Goal: Task Accomplishment & Management: Manage account settings

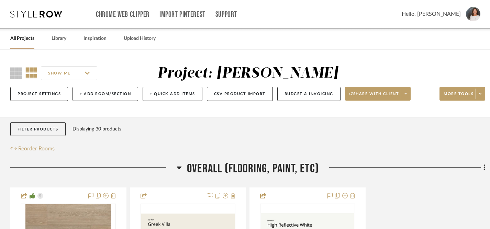
click at [56, 13] on icon at bounding box center [36, 14] width 52 height 7
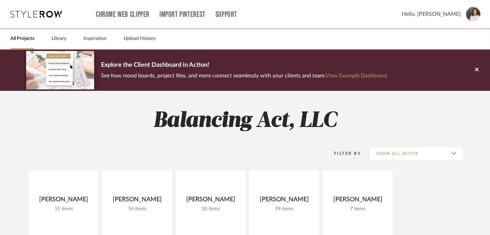
click at [24, 37] on link "All Projects" at bounding box center [22, 38] width 24 height 9
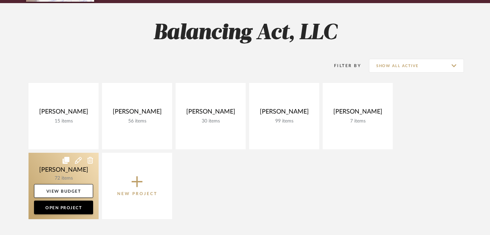
scroll to position [89, 0]
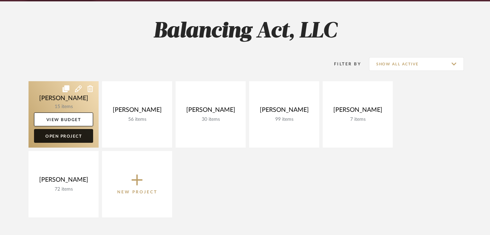
click at [64, 136] on link "Open Project" at bounding box center [63, 136] width 59 height 14
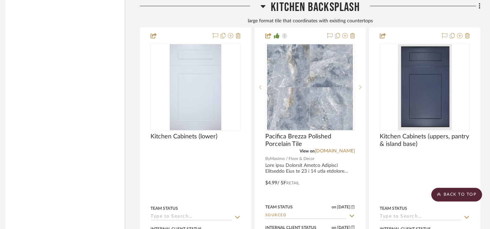
scroll to position [1575, 5]
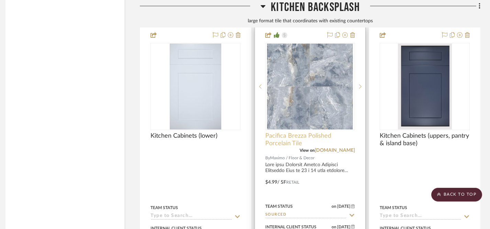
click at [277, 139] on span "Pacifica Brezza Polished Porcelain Tile" at bounding box center [310, 139] width 90 height 15
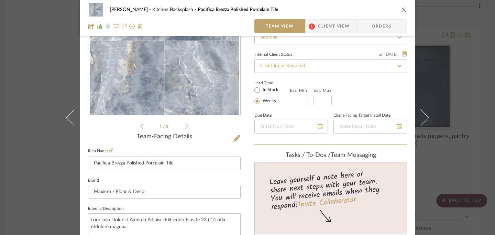
scroll to position [83, 0]
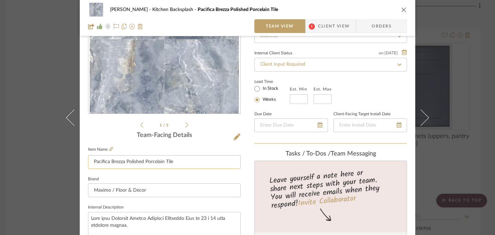
drag, startPoint x: 91, startPoint y: 162, endPoint x: 121, endPoint y: 163, distance: 30.3
click at [121, 163] on input "Pacifica Brezza Polished Porcelain Tile" at bounding box center [164, 162] width 153 height 14
click at [402, 11] on icon "close" at bounding box center [404, 10] width 6 height 6
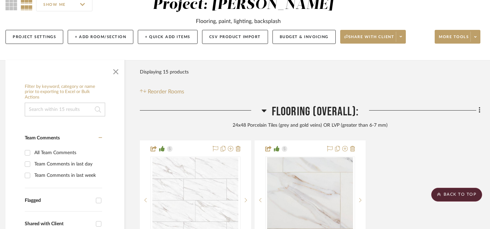
scroll to position [0, 5]
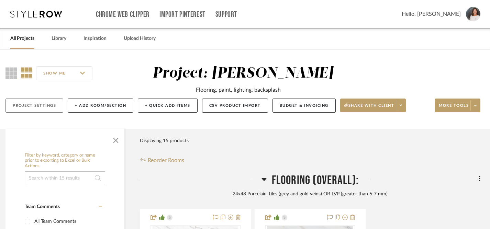
click at [45, 105] on button "Project Settings" at bounding box center [35, 106] width 58 height 14
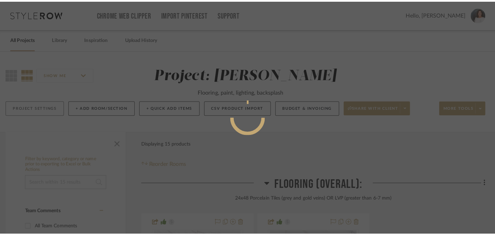
scroll to position [0, 0]
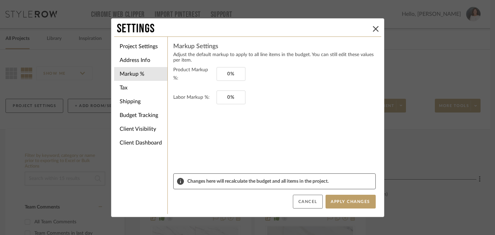
click at [312, 202] on button "Cancel" at bounding box center [308, 202] width 30 height 14
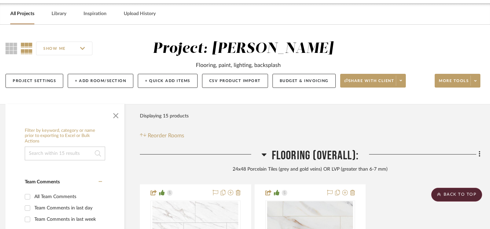
scroll to position [0, 5]
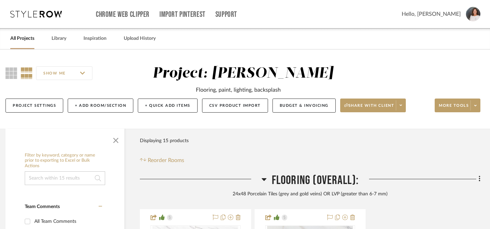
click at [22, 40] on link "All Projects" at bounding box center [22, 38] width 24 height 9
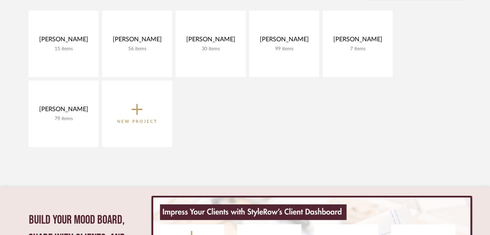
scroll to position [160, 0]
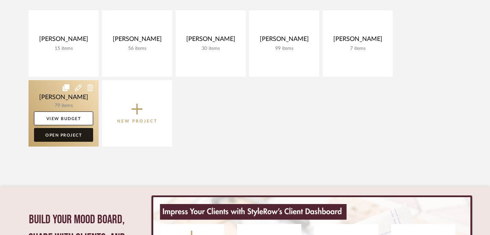
click at [74, 136] on link "Open Project" at bounding box center [63, 135] width 59 height 14
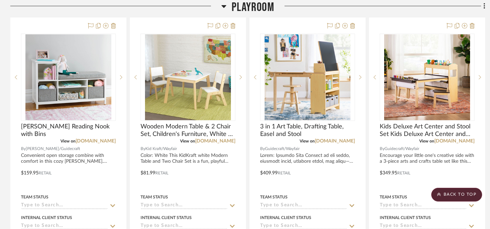
scroll to position [177, 0]
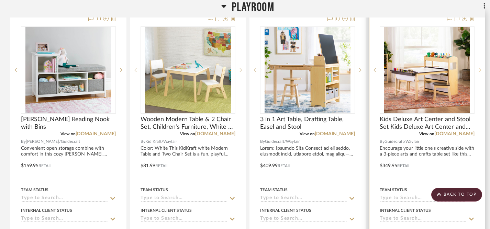
click at [479, 68] on icon at bounding box center [480, 70] width 2 height 5
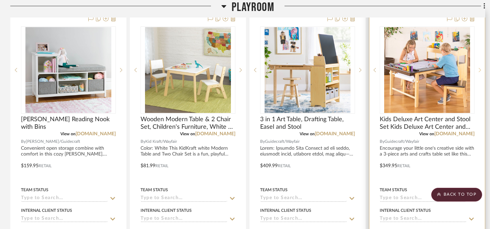
click at [479, 68] on icon at bounding box center [480, 70] width 2 height 5
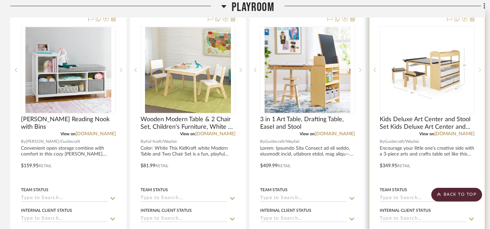
click at [479, 68] on icon at bounding box center [480, 70] width 2 height 5
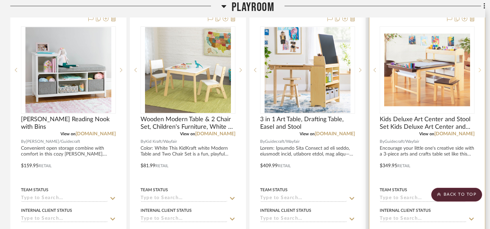
click at [479, 68] on icon at bounding box center [480, 70] width 2 height 5
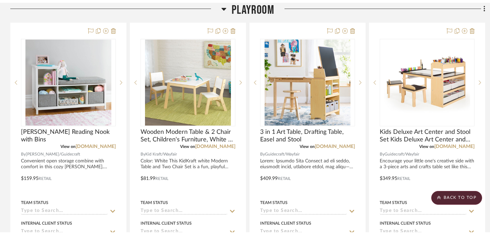
scroll to position [0, 0]
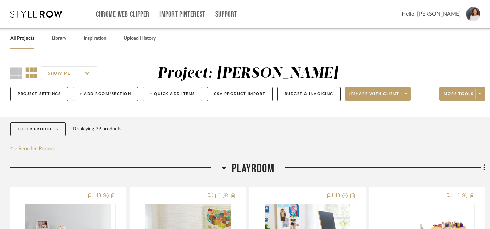
click at [20, 42] on link "All Projects" at bounding box center [22, 38] width 24 height 9
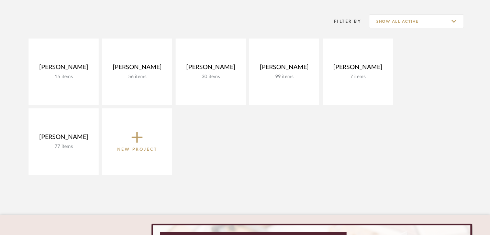
scroll to position [133, 0]
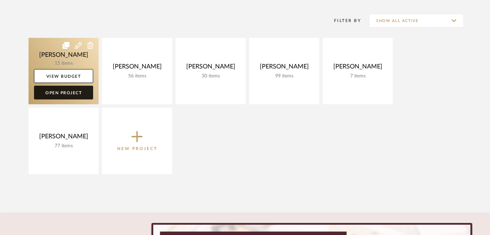
click at [73, 94] on link "Open Project" at bounding box center [63, 93] width 59 height 14
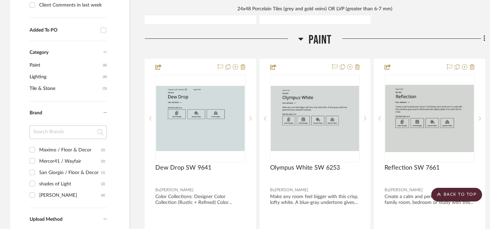
scroll to position [487, 0]
click at [484, 39] on icon at bounding box center [484, 39] width 1 height 6
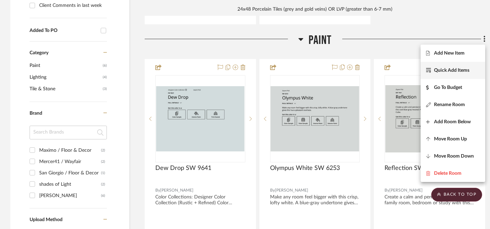
click at [448, 69] on span "Quick Add Items" at bounding box center [451, 70] width 35 height 6
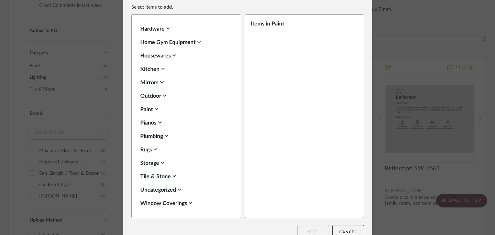
scroll to position [0, 0]
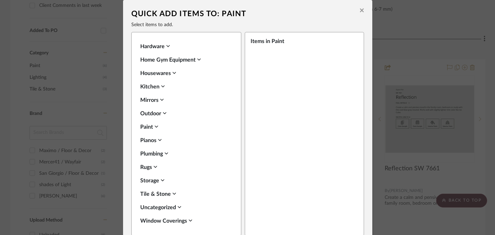
click at [360, 10] on icon at bounding box center [362, 11] width 4 height 4
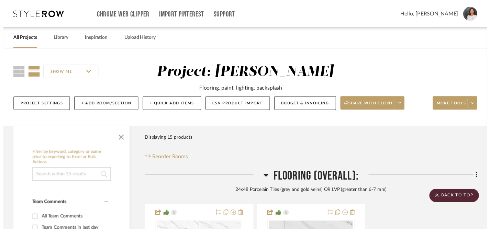
scroll to position [487, 0]
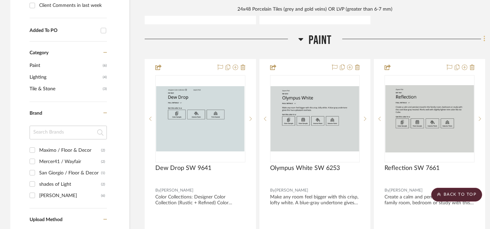
click at [485, 41] on icon at bounding box center [485, 39] width 2 height 8
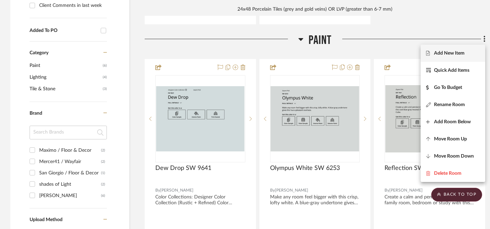
click at [443, 54] on span "Add New Item" at bounding box center [449, 53] width 31 height 6
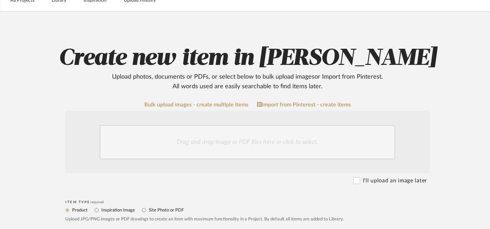
scroll to position [42, 0]
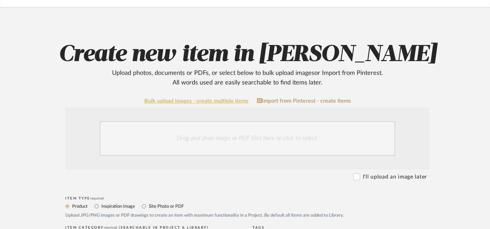
click at [201, 103] on link "Bulk upload images - create multiple items" at bounding box center [196, 101] width 104 height 6
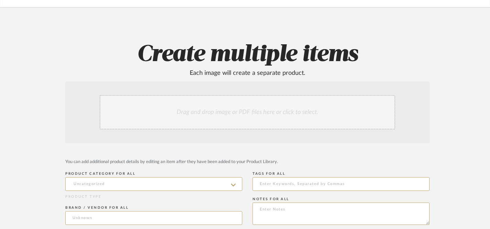
click at [241, 115] on div "Drag and drop image or PDF files here or click to select." at bounding box center [248, 112] width 296 height 34
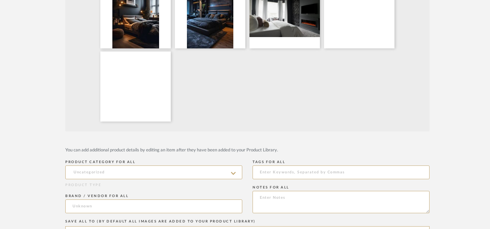
scroll to position [285, 0]
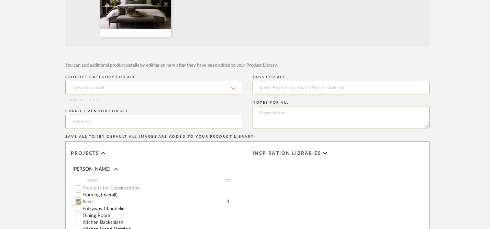
click at [231, 89] on icon at bounding box center [233, 89] width 5 height 6
click at [189, 110] on div "Paint" at bounding box center [154, 105] width 176 height 18
type input "Paint"
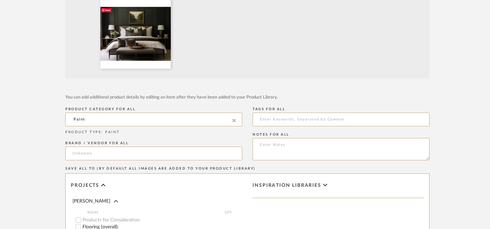
scroll to position [254, 0]
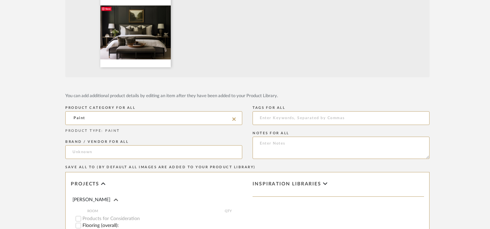
click at [234, 120] on icon at bounding box center [233, 120] width 3 height 6
click at [234, 119] on icon at bounding box center [233, 119] width 5 height 3
click at [217, 119] on input at bounding box center [153, 118] width 177 height 14
type input "I"
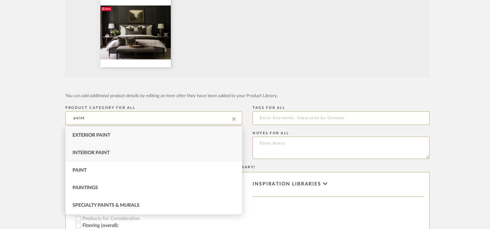
click at [141, 155] on div "Interior Paint" at bounding box center [154, 153] width 176 height 18
type input "Interior Paint"
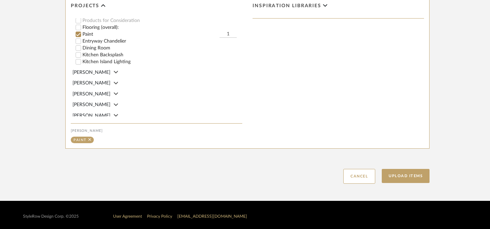
scroll to position [436, 0]
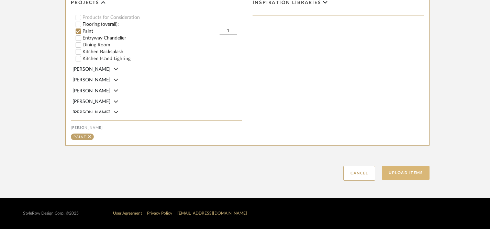
click at [407, 174] on button "Upload Items" at bounding box center [406, 173] width 48 height 14
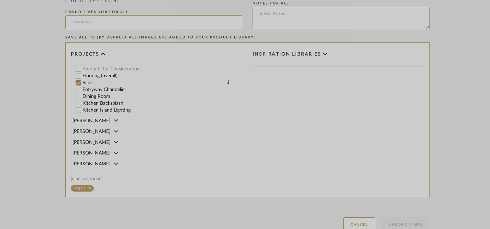
scroll to position [383, 0]
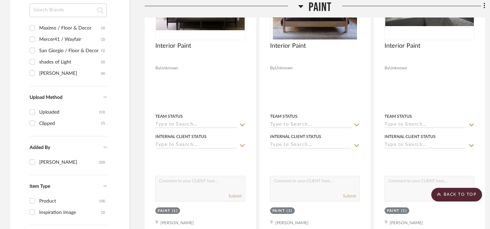
scroll to position [610, 0]
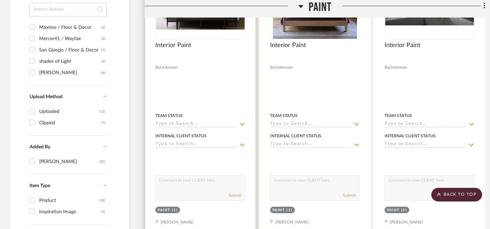
click at [210, 182] on textarea at bounding box center [200, 182] width 89 height 13
click at [219, 181] on textarea "Client provided inspiration photos for primary bedroom paint colors" at bounding box center [200, 182] width 89 height 13
click at [220, 181] on textarea "Client provided inspiration photos for primary bedroom paint colors" at bounding box center [200, 182] width 89 height 13
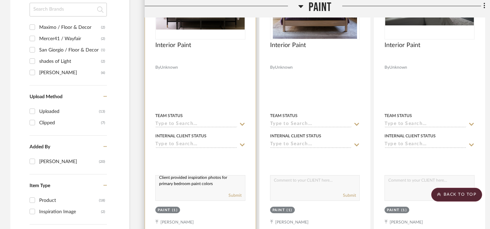
drag, startPoint x: 159, startPoint y: 180, endPoint x: 222, endPoint y: 188, distance: 63.2
click at [222, 188] on div "Client provided inspiration photos for primary bedroom paint colors Submit" at bounding box center [200, 188] width 90 height 26
type textarea "Client provided inspiration photos for primary bedroom paint colors"
click at [236, 196] on button "Submit" at bounding box center [235, 196] width 13 height 6
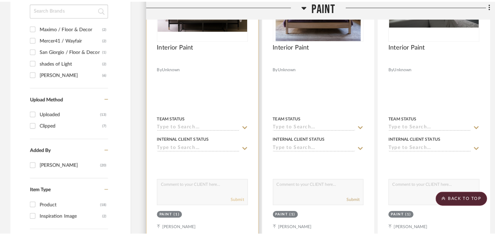
scroll to position [0, 0]
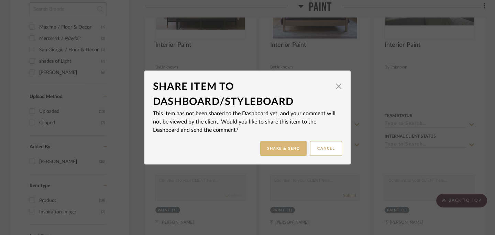
click at [286, 151] on button "Share & Send" at bounding box center [283, 148] width 46 height 15
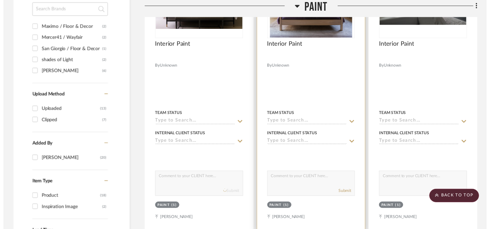
scroll to position [610, 0]
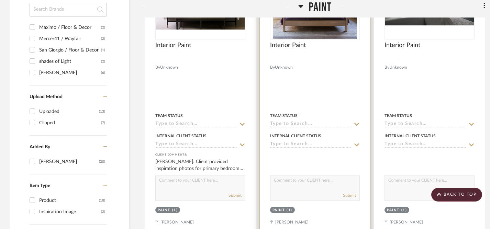
click at [294, 181] on textarea at bounding box center [315, 182] width 89 height 13
paste textarea "Client provided inspiration photos for primary bedroom paint colors"
type textarea "Client provided inspiration photos for primary bedroom paint colors"
click at [346, 194] on button "Submit" at bounding box center [349, 196] width 13 height 6
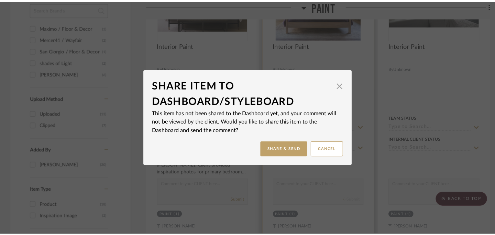
scroll to position [0, 0]
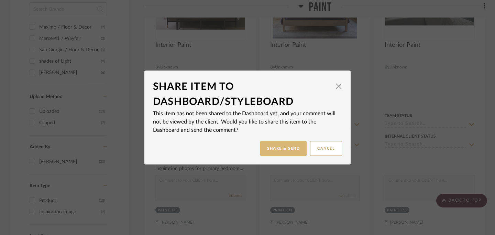
click at [291, 149] on button "Share & Send" at bounding box center [283, 148] width 46 height 15
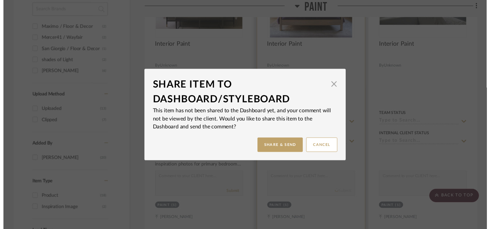
scroll to position [610, 0]
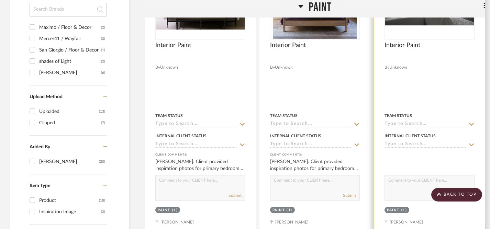
click at [414, 189] on div "Submit" at bounding box center [430, 188] width 90 height 26
click at [408, 178] on textarea at bounding box center [429, 182] width 89 height 13
paste textarea "Client provided inspiration photos for primary bedroom paint colors"
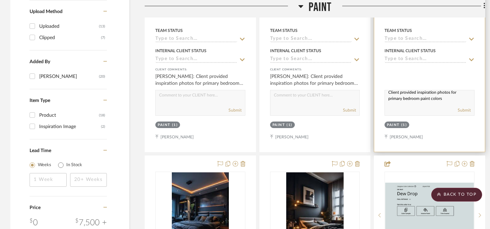
scroll to position [696, 0]
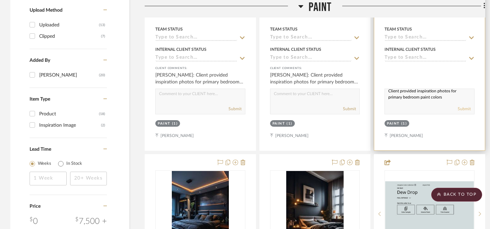
type textarea "Client provided inspiration photos for primary bedroom paint colors"
click at [465, 108] on button "Submit" at bounding box center [464, 109] width 13 height 6
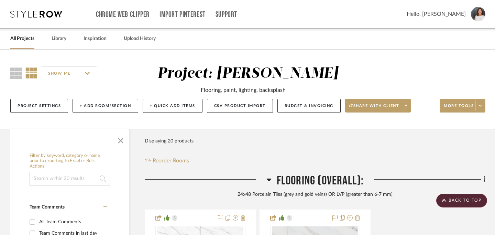
scroll to position [0, 0]
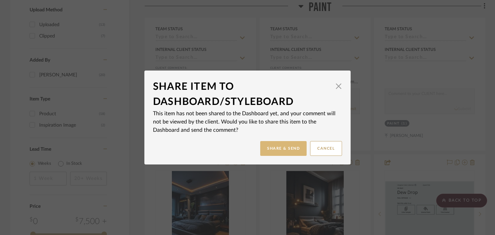
click at [293, 147] on button "Share & Send" at bounding box center [283, 148] width 46 height 15
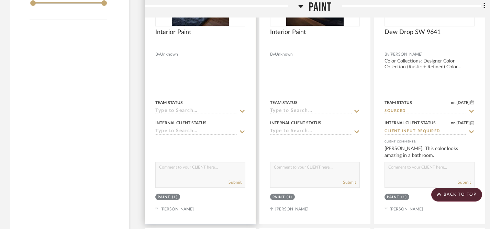
scroll to position [938, 0]
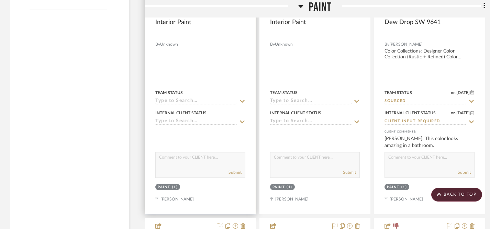
click at [178, 162] on textarea at bounding box center [200, 159] width 89 height 13
paste textarea "Client provided inspiration photos for primary bedroom paint colors"
type textarea "Client provided inspiration photos for primary bedroom paint colors"
click at [234, 173] on button "Submit" at bounding box center [235, 173] width 13 height 6
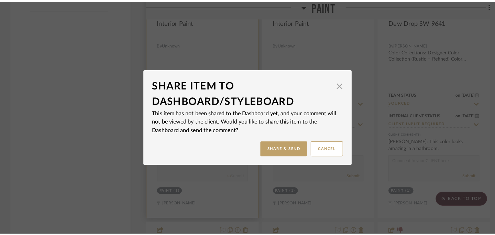
scroll to position [0, 0]
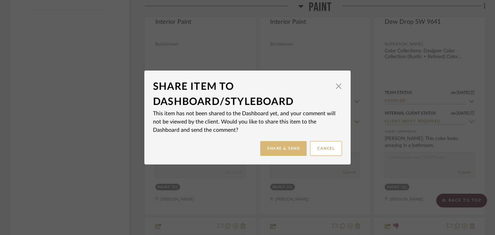
click at [272, 148] on button "Share & Send" at bounding box center [283, 148] width 46 height 15
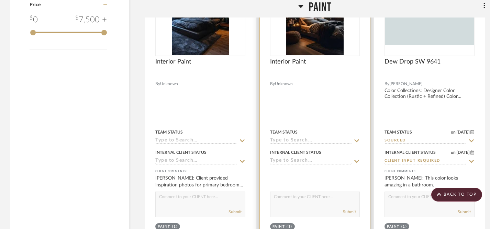
scroll to position [948, 0]
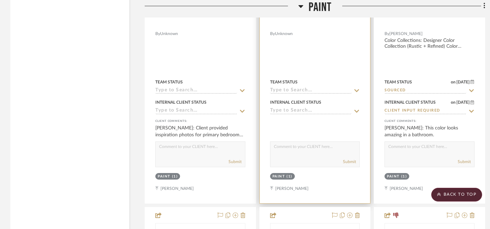
click at [318, 151] on textarea at bounding box center [315, 148] width 89 height 13
paste textarea "Client provided inspiration photos for primary bedroom paint colors"
type textarea "Client provided inspiration photos for primary bedroom paint colors"
click at [349, 160] on button "Submit" at bounding box center [349, 162] width 13 height 6
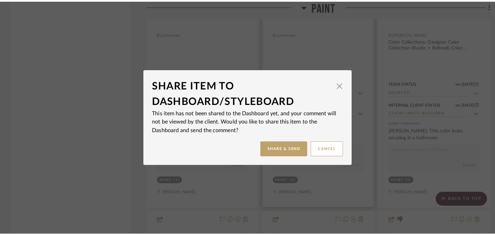
scroll to position [0, 0]
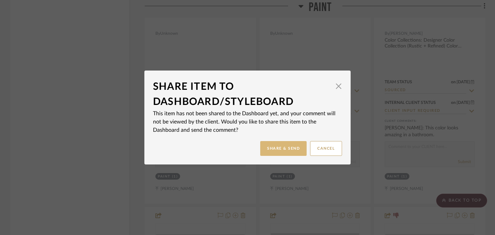
click at [289, 148] on button "Share & Send" at bounding box center [283, 148] width 46 height 15
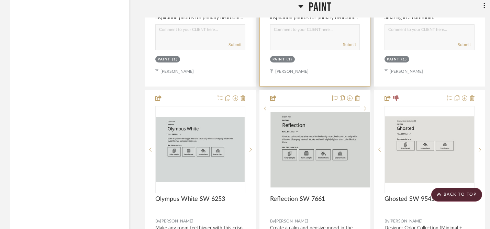
scroll to position [1065, 0]
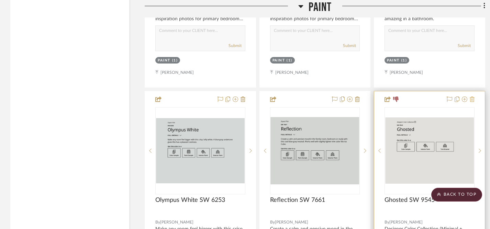
click at [473, 97] on icon at bounding box center [472, 100] width 5 height 6
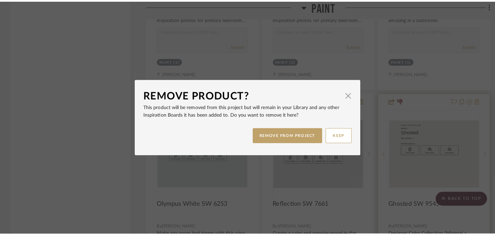
scroll to position [0, 0]
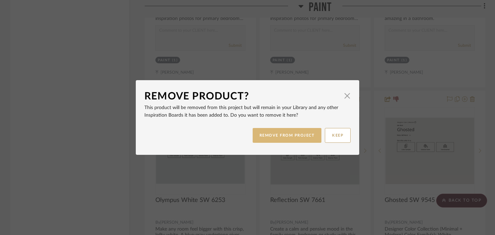
click at [291, 134] on button "REMOVE FROM PROJECT" at bounding box center [287, 135] width 69 height 15
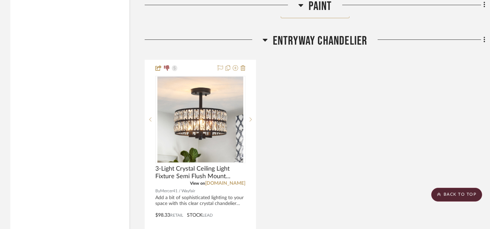
scroll to position [1765, 0]
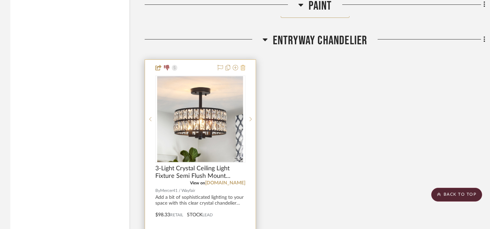
click at [242, 66] on icon at bounding box center [243, 68] width 5 height 6
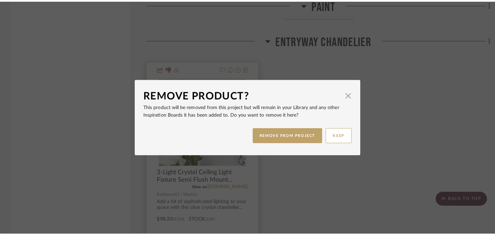
scroll to position [0, 0]
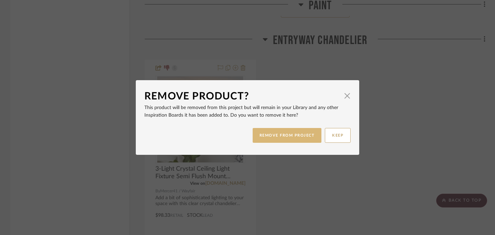
click at [268, 137] on button "REMOVE FROM PROJECT" at bounding box center [287, 135] width 69 height 15
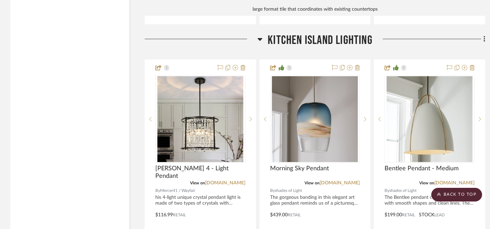
scroll to position [2252, 0]
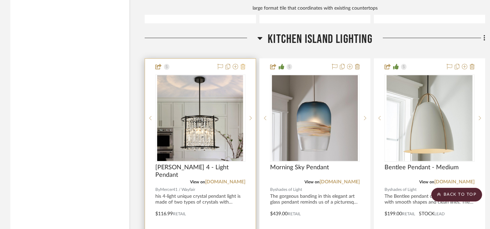
click at [244, 64] on icon at bounding box center [243, 67] width 5 height 6
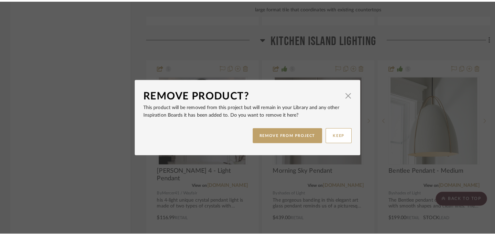
scroll to position [0, 0]
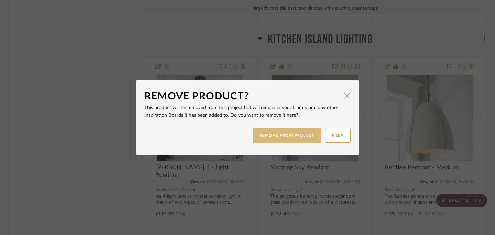
click at [272, 133] on button "REMOVE FROM PROJECT" at bounding box center [287, 135] width 69 height 15
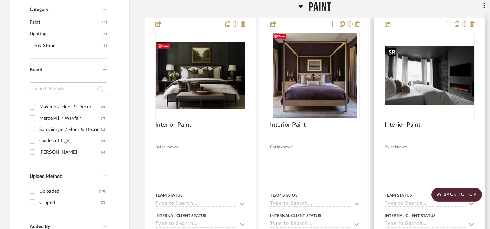
scroll to position [516, 0]
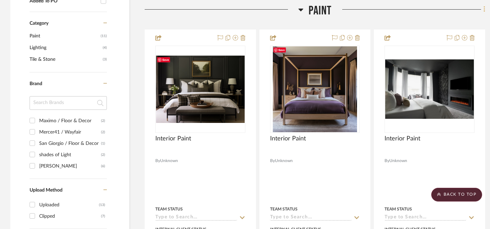
click at [484, 11] on icon at bounding box center [485, 10] width 2 height 8
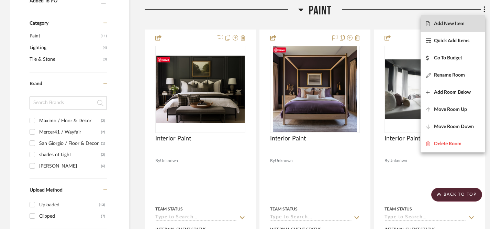
click at [468, 22] on span "Add New Item" at bounding box center [453, 24] width 54 height 6
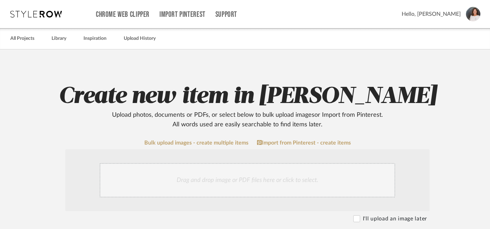
click at [242, 180] on div "Drag and drop image or PDF files here or click to select." at bounding box center [248, 180] width 296 height 34
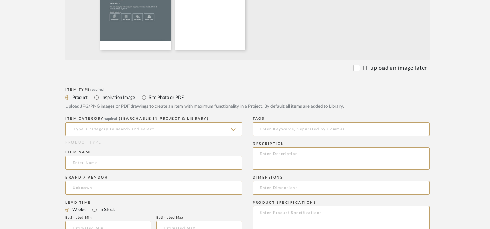
scroll to position [236, 0]
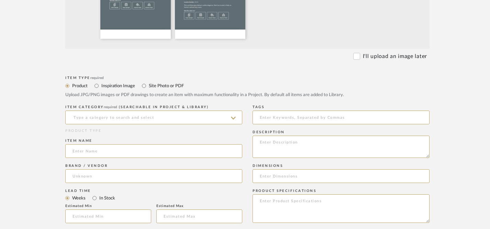
click at [232, 117] on icon at bounding box center [233, 119] width 5 height 6
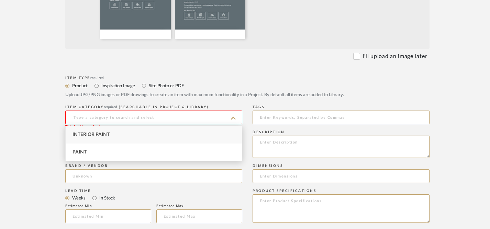
click at [178, 134] on div "Interior Paint" at bounding box center [154, 135] width 176 height 18
type input "Interior Paint"
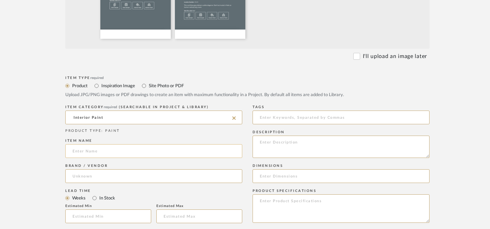
click at [228, 153] on input at bounding box center [153, 151] width 177 height 14
type input "Slate Tile SW 7624"
click at [213, 177] on input at bounding box center [153, 177] width 177 height 14
click at [201, 196] on mat-option "[PERSON_NAME]" at bounding box center [154, 194] width 176 height 18
type input "[PERSON_NAME]"
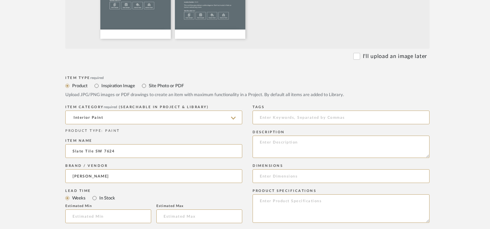
scroll to position [239, 0]
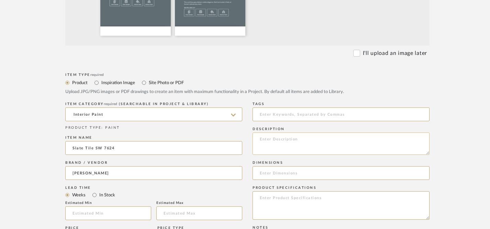
click at [287, 145] on textarea at bounding box center [341, 144] width 177 height 22
paste textarea "This cool blue-gray delivers subtle elegance. Dark but muted, it feels at home …"
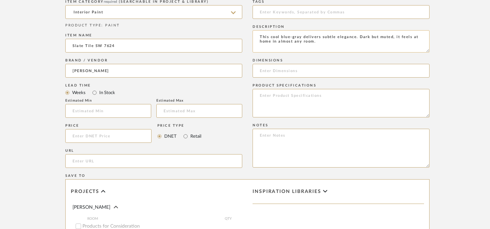
scroll to position [329, 0]
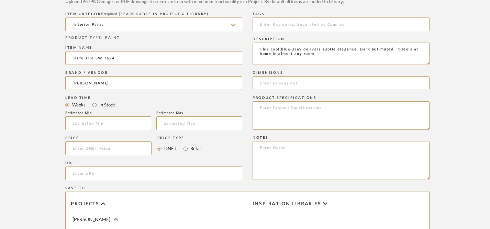
type textarea "This cool blue-gray delivers subtle elegance. Dark but muted, it feels at home …"
click at [142, 171] on input "url" at bounding box center [153, 174] width 177 height 14
paste input "[URL][DOMAIN_NAME][PERSON_NAME]"
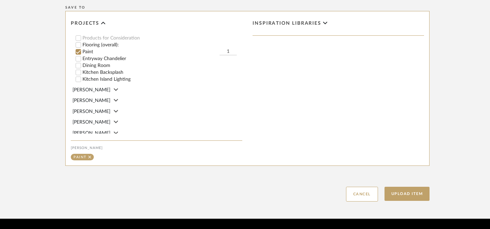
scroll to position [532, 0]
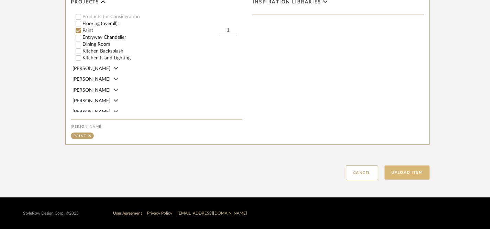
type input "[URL][DOMAIN_NAME][PERSON_NAME]"
click at [415, 176] on button "Upload Item" at bounding box center [407, 173] width 45 height 14
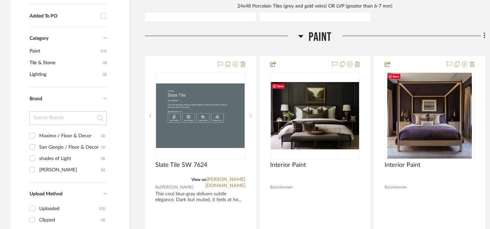
scroll to position [519, 0]
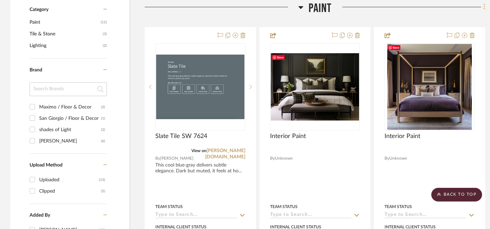
click at [485, 8] on icon at bounding box center [485, 7] width 2 height 8
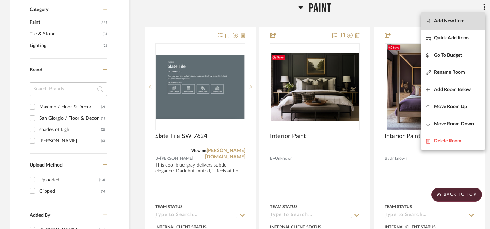
click at [456, 22] on span "Add New Item" at bounding box center [449, 21] width 31 height 6
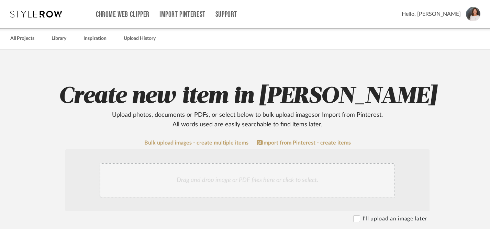
click at [266, 180] on div "Drag and drop image or PDF files here or click to select." at bounding box center [248, 180] width 296 height 34
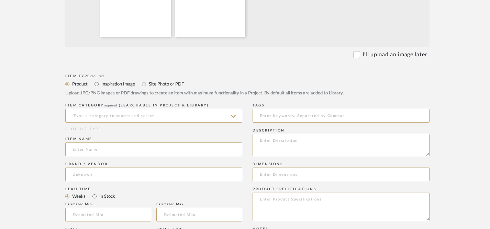
scroll to position [238, 0]
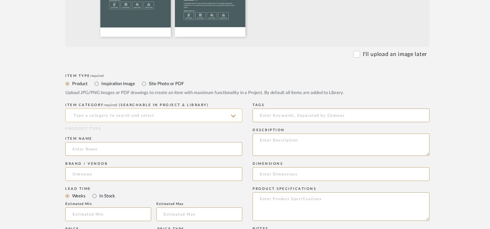
click at [226, 117] on input at bounding box center [153, 116] width 177 height 14
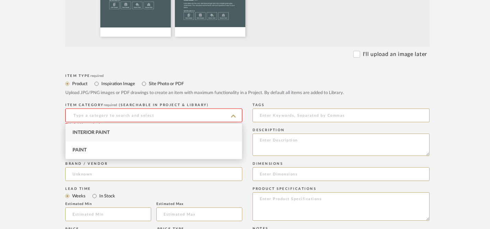
click at [214, 135] on div "Interior Paint" at bounding box center [154, 133] width 176 height 18
type input "Interior Paint"
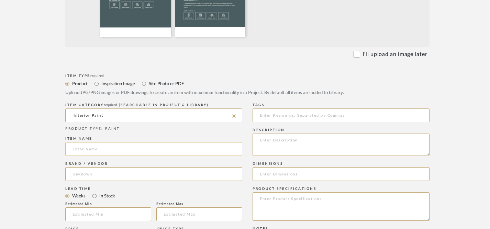
click at [212, 152] on input at bounding box center [153, 149] width 177 height 14
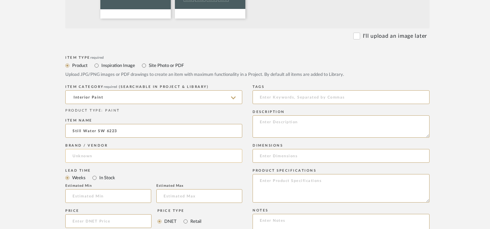
scroll to position [258, 0]
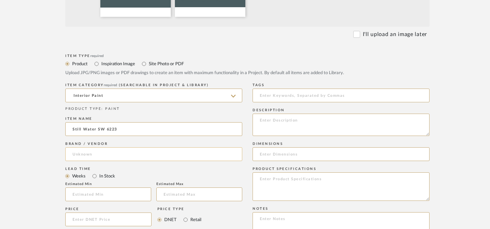
type input "Still Water SW 6223"
click at [196, 155] on input at bounding box center [153, 155] width 177 height 14
click at [185, 172] on mat-option "[PERSON_NAME]" at bounding box center [154, 172] width 176 height 18
type input "[PERSON_NAME]"
click at [281, 132] on textarea at bounding box center [341, 125] width 177 height 22
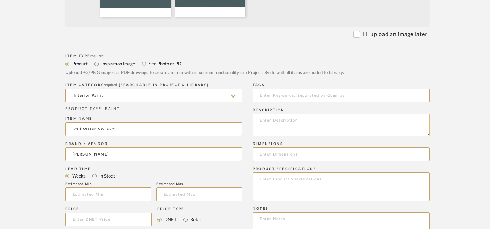
paste textarea "Look deep into this cool, dark blue and get lost in its complex [PERSON_NAME] u…"
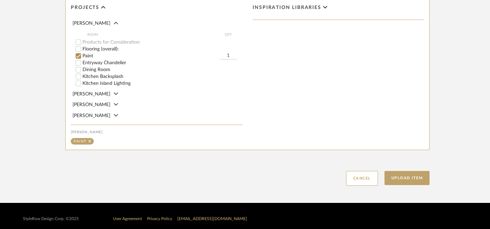
scroll to position [532, 0]
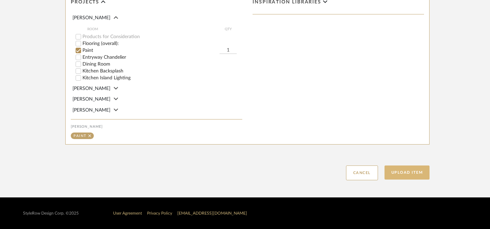
type textarea "Look deep into this cool, dark blue and get lost in its complex [PERSON_NAME] u…"
click at [408, 172] on button "Upload Item" at bounding box center [407, 173] width 45 height 14
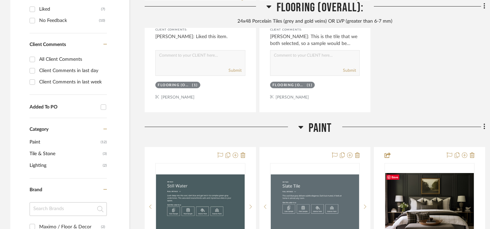
scroll to position [519, 0]
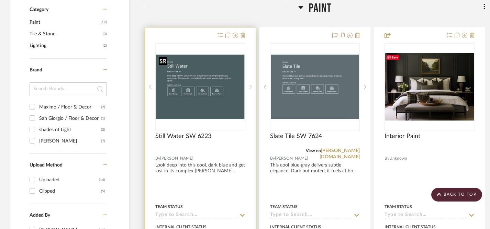
click at [227, 112] on img "0" at bounding box center [200, 87] width 89 height 65
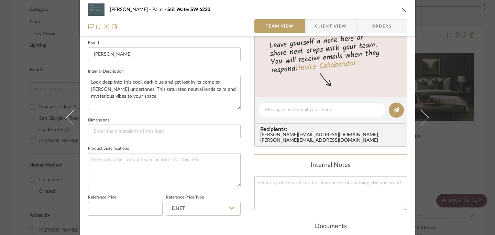
scroll to position [217, 0]
click at [160, 164] on textarea at bounding box center [164, 171] width 153 height 34
paste textarea "[URL][DOMAIN_NAME][PERSON_NAME]"
type textarea "[URL][DOMAIN_NAME][PERSON_NAME]"
click at [401, 8] on icon "close" at bounding box center [404, 10] width 6 height 6
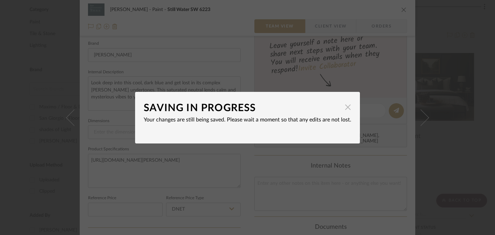
click at [345, 106] on span "button" at bounding box center [348, 107] width 14 height 14
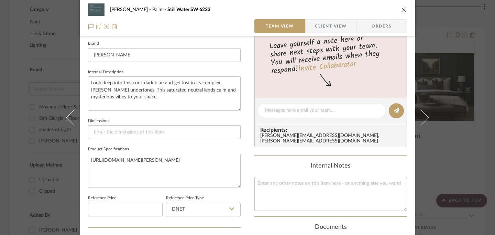
click at [401, 8] on icon "close" at bounding box center [404, 10] width 6 height 6
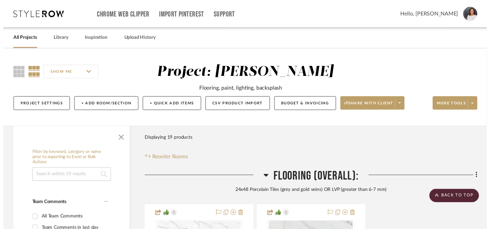
scroll to position [519, 0]
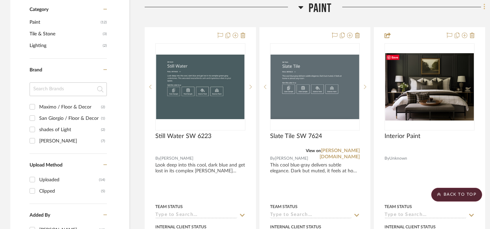
click at [484, 7] on icon at bounding box center [485, 7] width 2 height 8
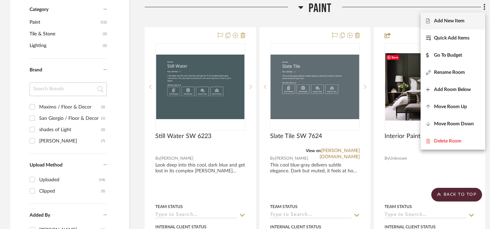
click at [443, 24] on button "Add New Item" at bounding box center [453, 20] width 65 height 17
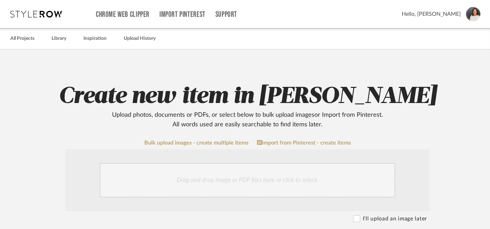
click at [229, 178] on div "Drag and drop image or PDF files here or click to select." at bounding box center [248, 180] width 296 height 34
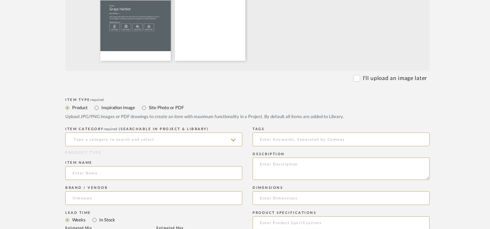
scroll to position [215, 0]
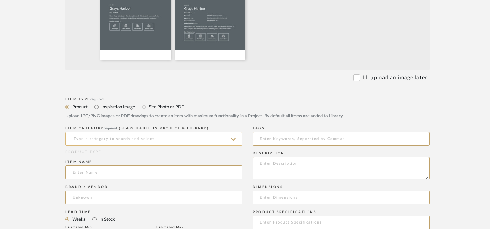
click at [230, 139] on input at bounding box center [153, 139] width 177 height 14
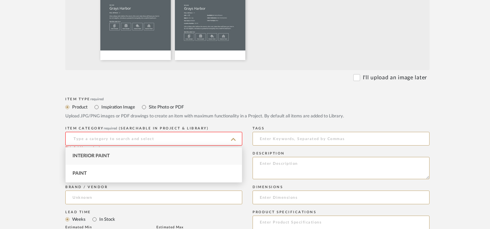
click at [190, 157] on div "Interior Paint" at bounding box center [154, 157] width 176 height 18
type input "Interior Paint"
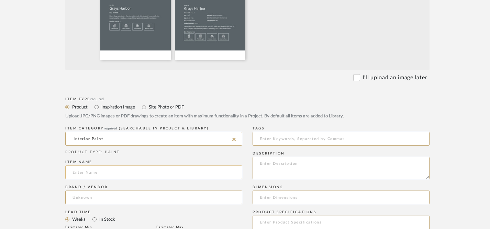
click at [181, 176] on input at bounding box center [153, 173] width 177 height 14
type input "[PERSON_NAME] Harbor SW 6236"
click at [175, 198] on input at bounding box center [153, 198] width 177 height 14
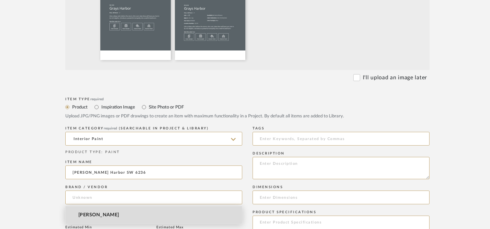
click at [157, 217] on mat-option "[PERSON_NAME]" at bounding box center [154, 216] width 176 height 18
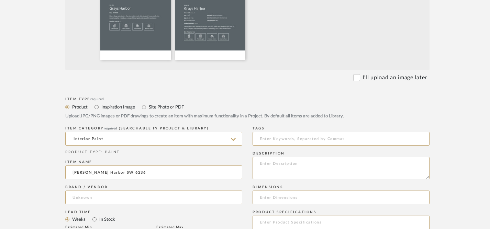
type input "[PERSON_NAME]"
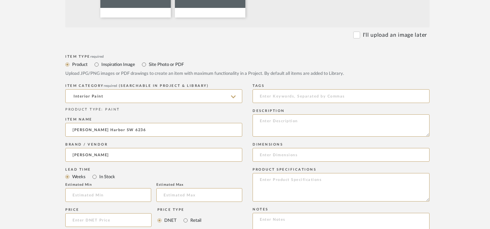
scroll to position [259, 0]
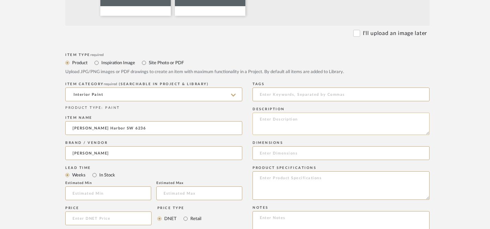
click at [287, 122] on textarea at bounding box center [341, 124] width 177 height 22
paste textarea "Like a deep calm before the storm, this cool, slate blue will have you lost in …"
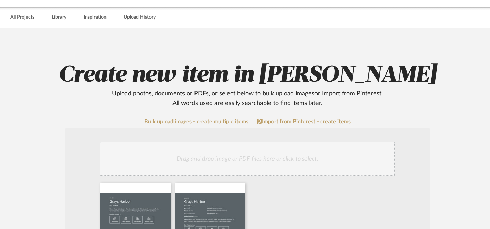
scroll to position [0, 0]
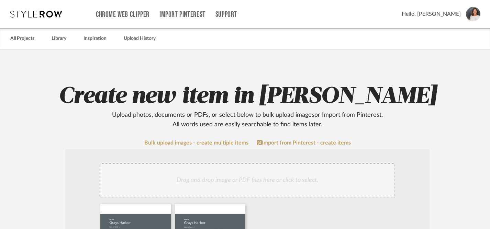
type textarea "Like a deep calm before the storm, this cool, slate blue will have you lost in …"
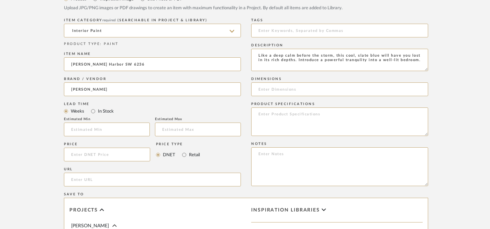
scroll to position [323, 1]
click at [164, 180] on input "url" at bounding box center [152, 180] width 177 height 14
paste input "[URL][DOMAIN_NAME][PERSON_NAME]"
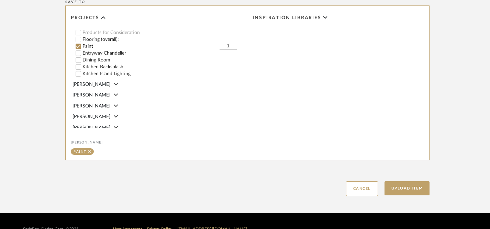
scroll to position [516, 0]
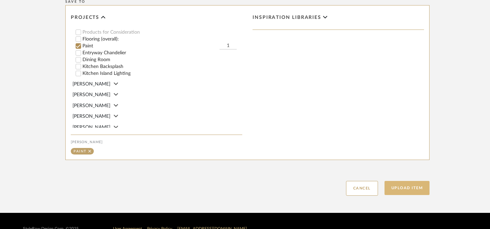
type input "[URL][DOMAIN_NAME][PERSON_NAME]"
click at [400, 188] on button "Upload Item" at bounding box center [407, 188] width 45 height 14
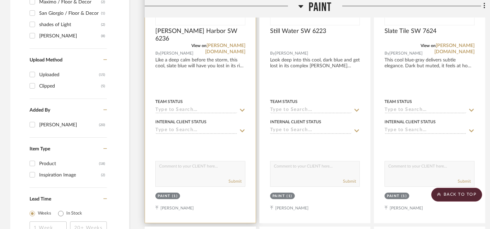
scroll to position [624, 0]
click at [194, 170] on textarea at bounding box center [200, 167] width 89 height 13
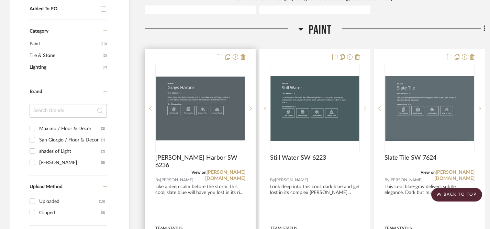
scroll to position [493, 0]
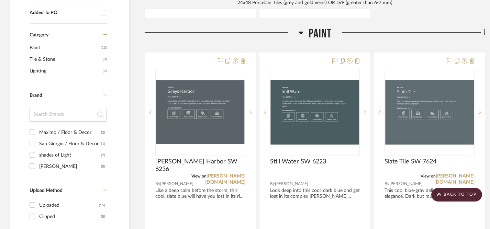
type textarea "Primary bedroom paint color option."
click at [483, 30] on fa-icon at bounding box center [483, 33] width 4 height 11
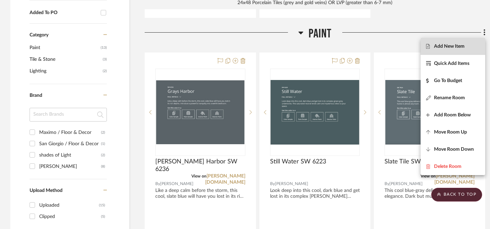
click at [453, 47] on span "Add New Item" at bounding box center [449, 47] width 31 height 6
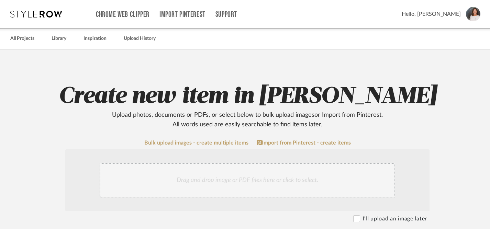
click at [291, 183] on div "Drag and drop image or PDF files here or click to select." at bounding box center [248, 180] width 296 height 34
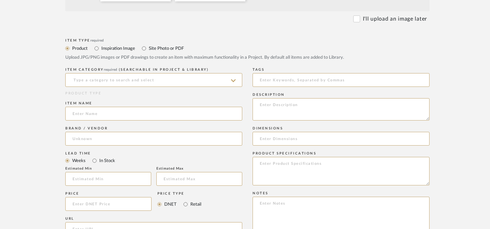
scroll to position [282, 0]
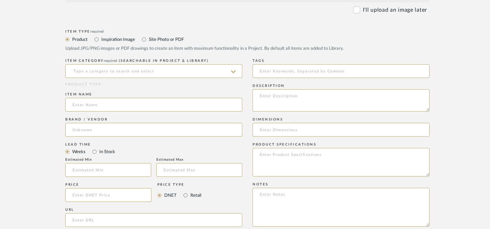
click at [233, 72] on icon at bounding box center [233, 71] width 5 height 3
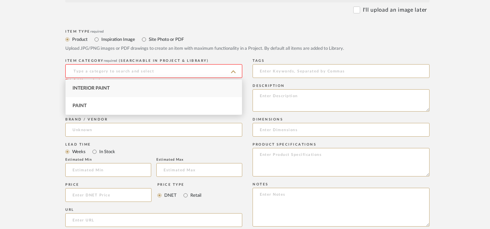
click at [183, 91] on div "Interior Paint" at bounding box center [154, 89] width 176 height 18
type input "Interior Paint"
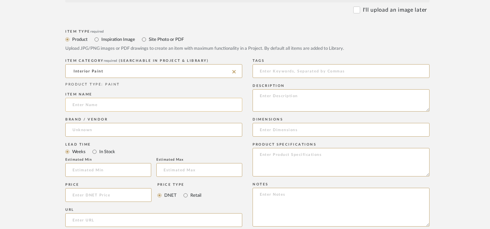
click at [222, 107] on input at bounding box center [153, 105] width 177 height 14
type input "Peppercorn SW 7674"
click at [218, 134] on input at bounding box center [153, 130] width 177 height 14
click at [183, 149] on mat-option "[PERSON_NAME]" at bounding box center [154, 148] width 176 height 18
type input "[PERSON_NAME]"
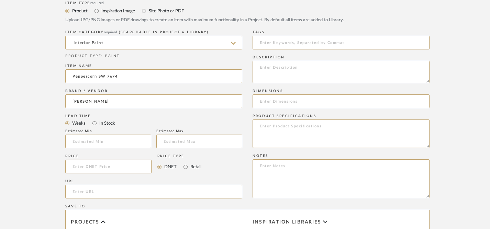
scroll to position [312, 0]
click at [126, 189] on input "url" at bounding box center [153, 191] width 177 height 14
paste input "[URL][DOMAIN_NAME][PERSON_NAME]"
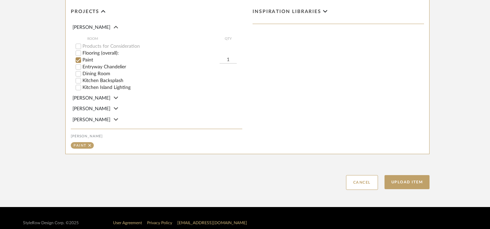
scroll to position [530, 0]
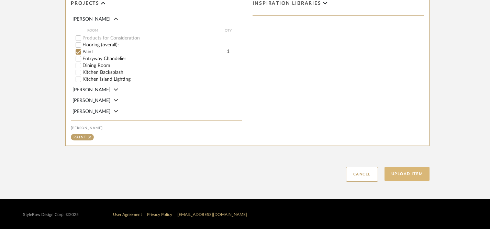
type input "[URL][DOMAIN_NAME][PERSON_NAME]"
click at [412, 175] on button "Upload Item" at bounding box center [407, 174] width 45 height 14
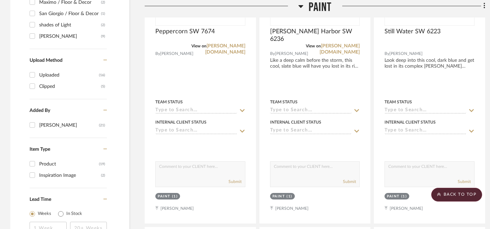
scroll to position [625, 0]
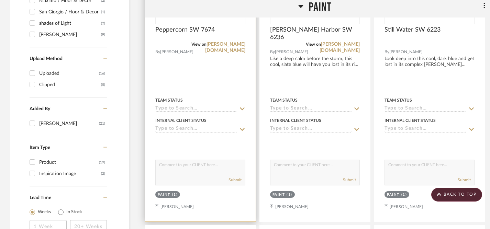
click at [214, 166] on textarea at bounding box center [200, 166] width 89 height 13
paste textarea "[URL][DOMAIN_NAME][PERSON_NAME]"
type textarea "[URL][DOMAIN_NAME][PERSON_NAME]"
click at [213, 176] on div "Submit" at bounding box center [200, 181] width 89 height 10
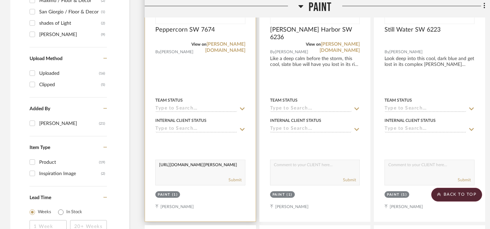
click at [211, 171] on textarea "[URL][DOMAIN_NAME][PERSON_NAME]" at bounding box center [200, 166] width 89 height 13
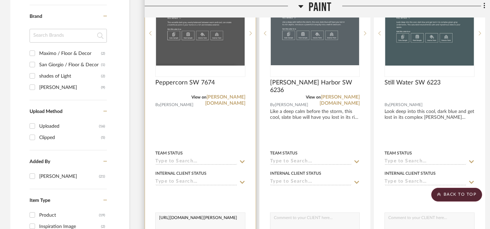
scroll to position [597, 0]
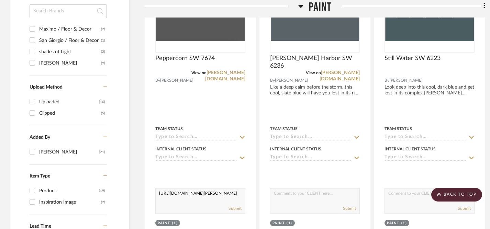
drag, startPoint x: 211, startPoint y: 171, endPoint x: 432, endPoint y: 8, distance: 274.3
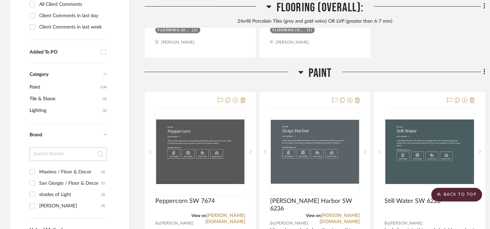
scroll to position [452, 0]
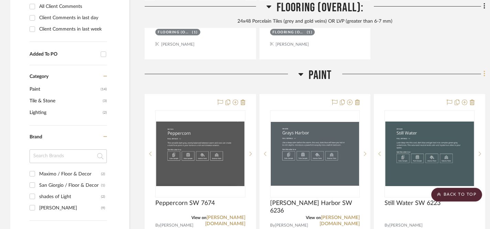
click at [484, 76] on icon at bounding box center [484, 74] width 1 height 6
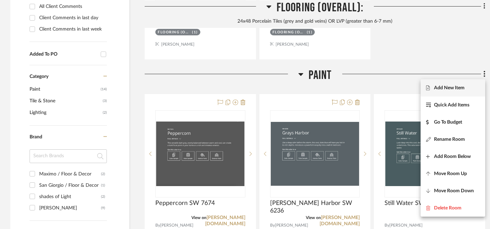
click at [445, 89] on span "Add New Item" at bounding box center [449, 88] width 31 height 6
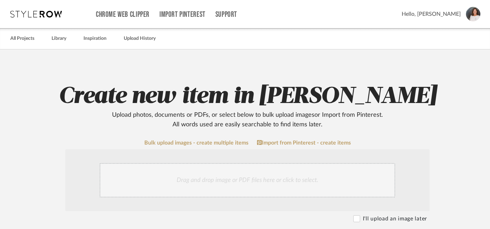
click at [265, 181] on div "Drag and drop image or PDF files here or click to select." at bounding box center [248, 180] width 296 height 34
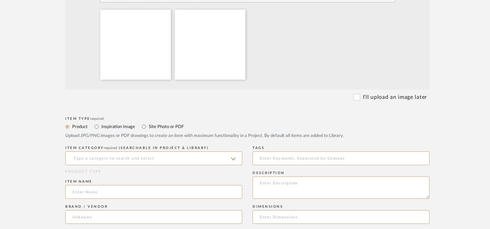
scroll to position [200, 0]
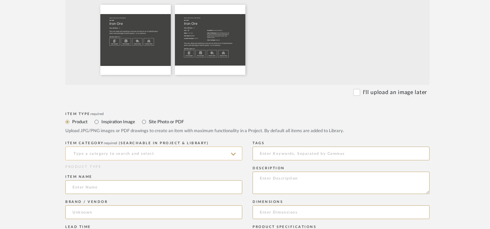
click at [219, 157] on input at bounding box center [153, 154] width 177 height 14
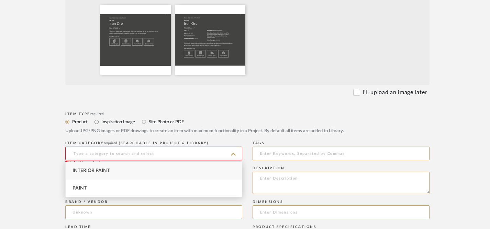
click at [214, 172] on div "Interior Paint" at bounding box center [154, 171] width 176 height 18
type input "Interior Paint"
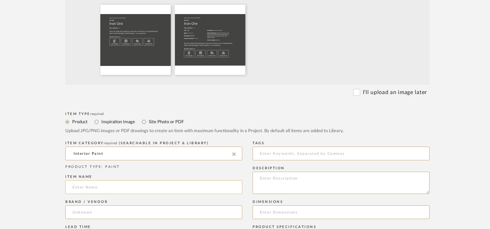
click at [224, 190] on input at bounding box center [153, 188] width 177 height 14
type input "Iron Ore SW 7069"
click at [218, 218] on input at bounding box center [153, 213] width 177 height 14
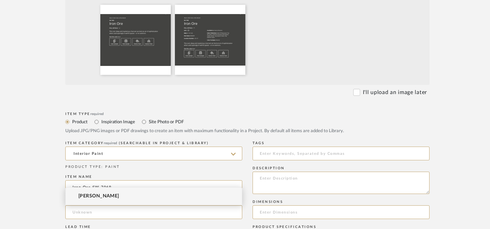
click at [189, 190] on mat-option "[PERSON_NAME]" at bounding box center [154, 197] width 176 height 18
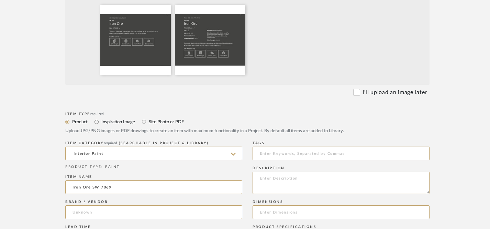
type input "[PERSON_NAME]"
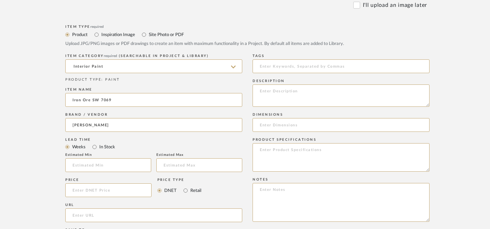
scroll to position [290, 0]
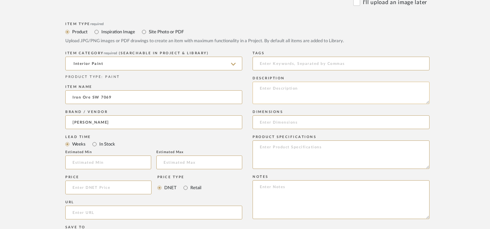
click at [282, 99] on textarea at bounding box center [341, 93] width 177 height 22
paste textarea "This cool, deep and mysterious charcoal can lend an air of sophistication when …"
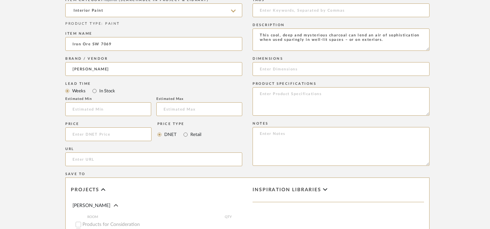
scroll to position [345, 0]
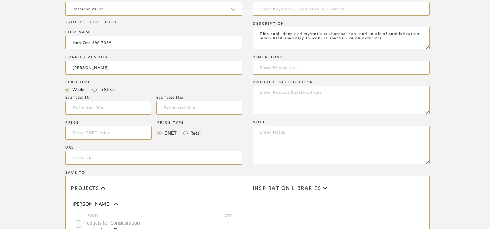
type textarea "This cool, deep and mysterious charcoal can lend an air of sophistication when …"
click at [144, 160] on input "url" at bounding box center [153, 158] width 177 height 14
paste input "[URL][DOMAIN_NAME][PERSON_NAME]"
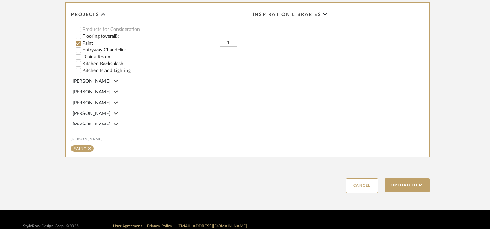
scroll to position [532, 0]
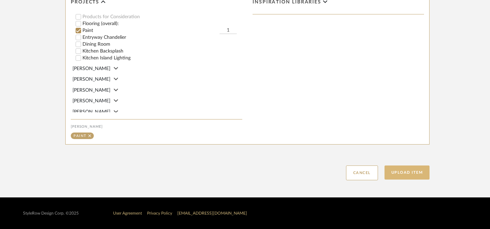
type input "[URL][DOMAIN_NAME][PERSON_NAME]"
click at [406, 174] on button "Upload Item" at bounding box center [407, 173] width 45 height 14
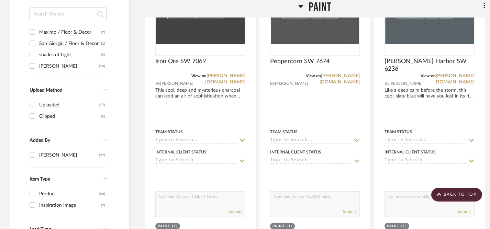
scroll to position [592, 0]
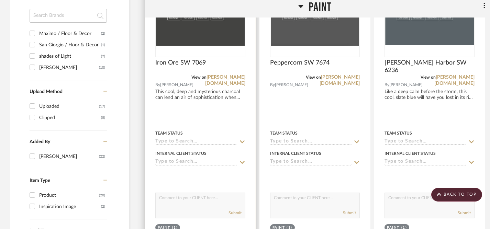
click at [214, 200] on textarea at bounding box center [200, 199] width 89 height 13
type textarea "P"
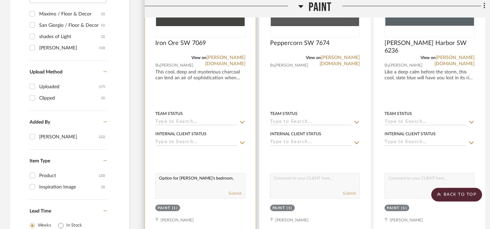
scroll to position [615, 0]
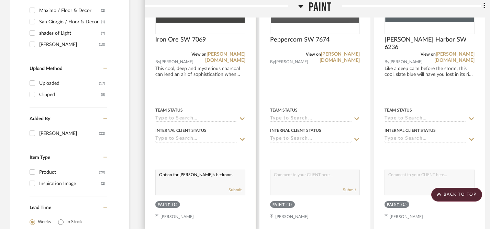
click at [158, 176] on textarea "Option for [PERSON_NAME]'s bedroom." at bounding box center [200, 176] width 89 height 13
click at [159, 175] on textarea "Option for [PERSON_NAME]'s bedroom." at bounding box center [200, 176] width 89 height 13
drag, startPoint x: 159, startPoint y: 175, endPoint x: 220, endPoint y: 176, distance: 61.2
click at [220, 176] on textarea "Option for [PERSON_NAME]'s bedroom." at bounding box center [200, 176] width 89 height 13
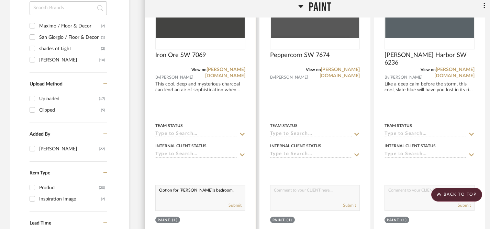
scroll to position [599, 0]
type textarea "Option for [PERSON_NAME]'s bedroom."
click at [237, 205] on button "Submit" at bounding box center [235, 206] width 13 height 6
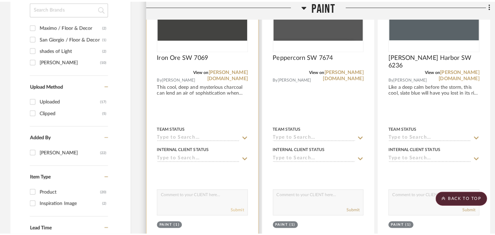
scroll to position [0, 0]
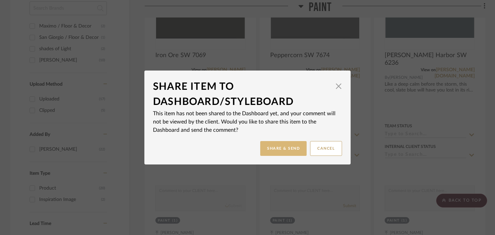
click at [272, 149] on button "Share & Send" at bounding box center [283, 148] width 46 height 15
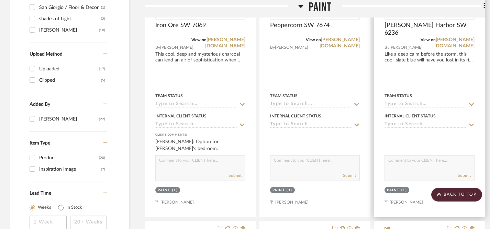
scroll to position [636, 0]
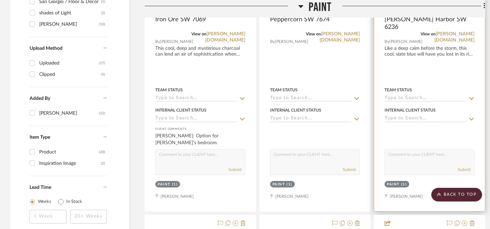
click at [412, 156] on textarea at bounding box center [429, 156] width 89 height 13
paste textarea "Option for [PERSON_NAME]'s bedroom."
type textarea "Option for [PERSON_NAME]'s bedroom."
click at [462, 169] on button "Submit" at bounding box center [464, 170] width 13 height 6
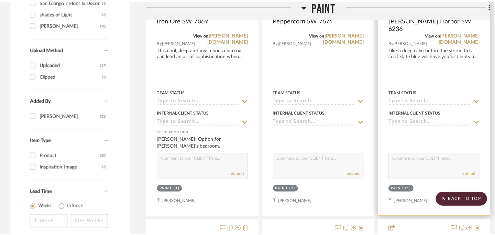
scroll to position [0, 0]
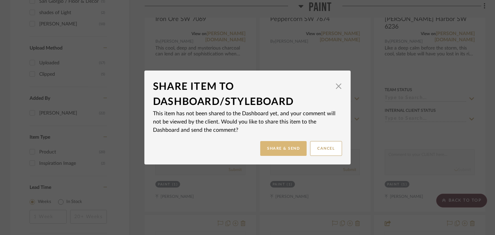
click at [280, 148] on button "Share & Send" at bounding box center [283, 148] width 46 height 15
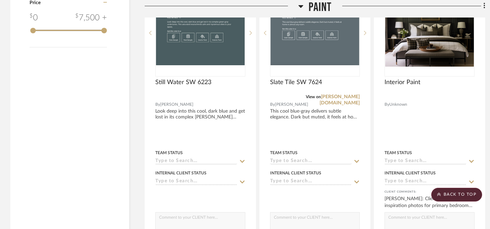
scroll to position [890, 0]
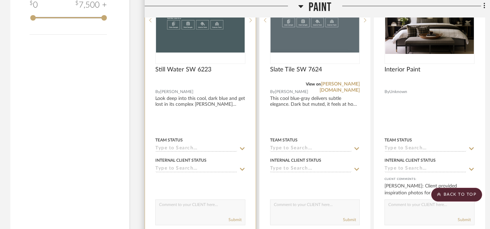
click at [234, 208] on textarea at bounding box center [200, 206] width 89 height 13
paste textarea "Option for [PERSON_NAME]'s bedroom."
type textarea "Option for [PERSON_NAME]'s bedroom."
click at [237, 219] on button "Submit" at bounding box center [235, 220] width 13 height 6
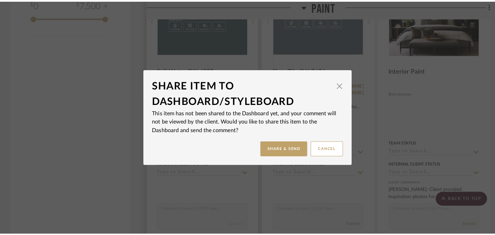
scroll to position [0, 0]
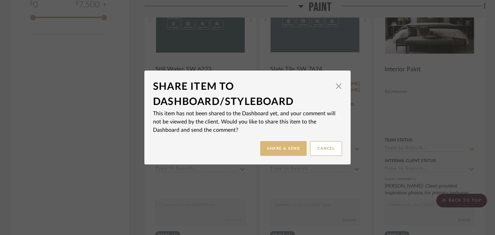
click at [282, 150] on button "Share & Send" at bounding box center [283, 148] width 46 height 15
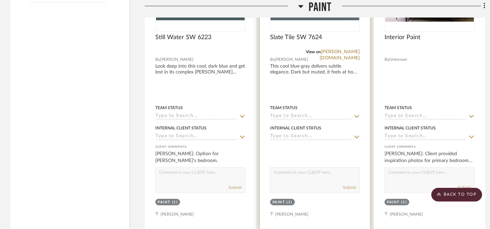
scroll to position [925, 0]
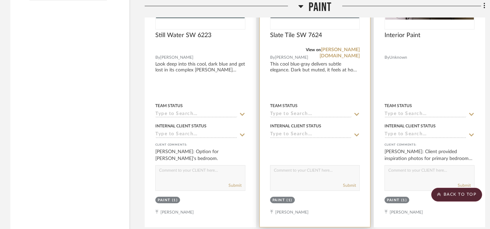
click at [303, 173] on textarea at bounding box center [315, 172] width 89 height 13
paste textarea "Option for [PERSON_NAME]'s bedroom."
type textarea "Option for [PERSON_NAME]'s bedroom."
click at [348, 187] on button "Submit" at bounding box center [349, 186] width 13 height 6
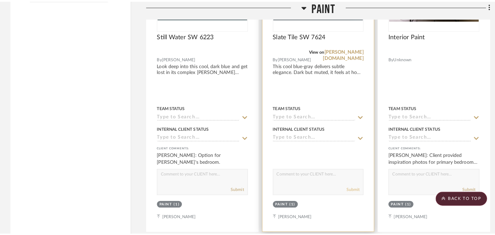
scroll to position [0, 0]
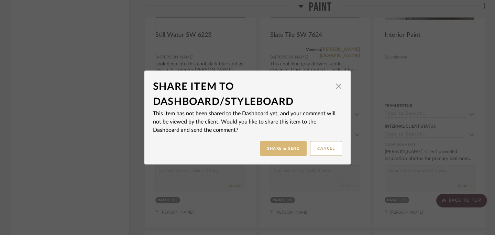
click at [290, 151] on button "Share & Send" at bounding box center [283, 148] width 46 height 15
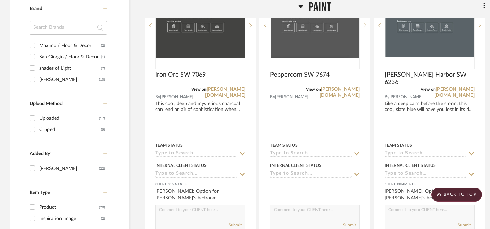
scroll to position [573, 0]
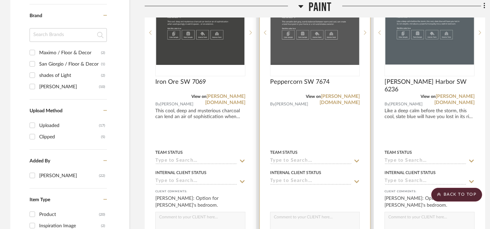
click at [323, 122] on div at bounding box center [315, 123] width 111 height 301
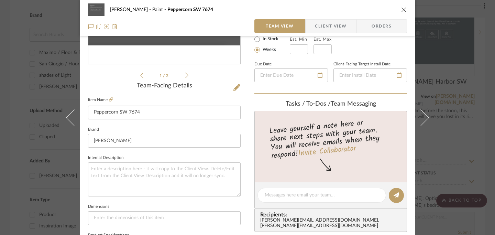
scroll to position [133, 0]
click at [194, 171] on textarea at bounding box center [164, 179] width 153 height 34
paste textarea "This versatile dark gray, evenly balanced between warm and cool, can create a b…"
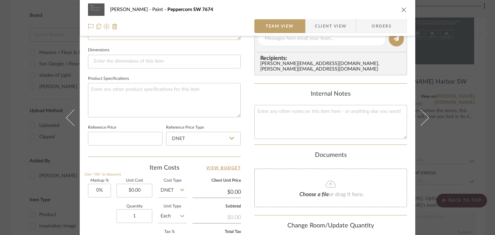
scroll to position [404, 0]
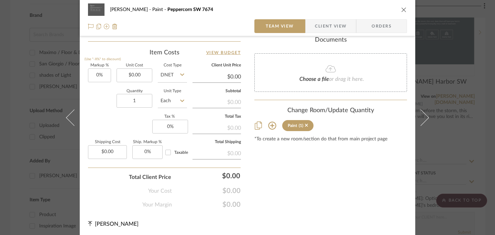
type textarea "This versatile dark gray, evenly balanced between warm and cool, can create a b…"
click at [401, 10] on icon "close" at bounding box center [404, 10] width 6 height 6
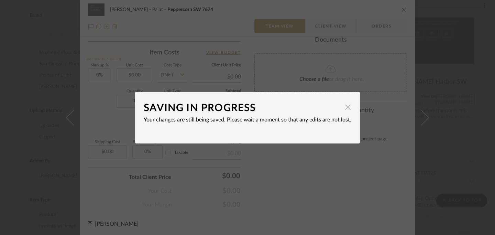
click at [344, 109] on span "button" at bounding box center [348, 107] width 14 height 14
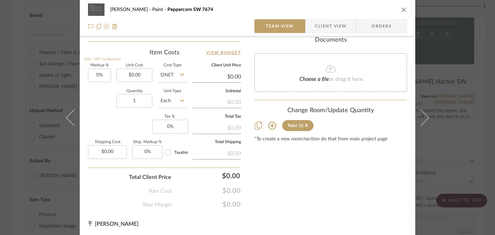
click at [402, 10] on icon "close" at bounding box center [404, 10] width 6 height 6
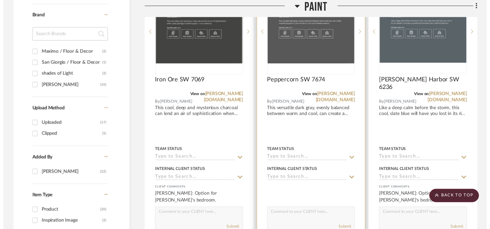
scroll to position [573, 0]
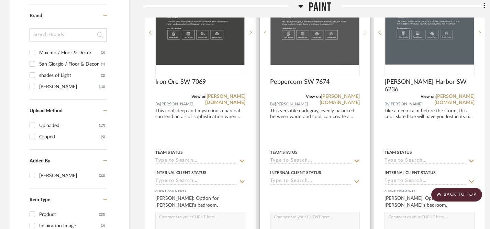
click at [325, 219] on textarea at bounding box center [315, 219] width 89 height 13
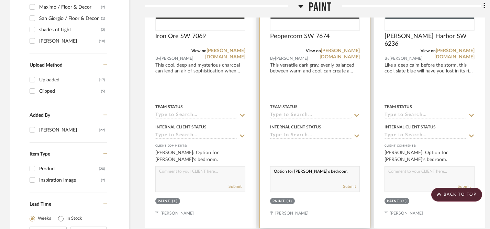
scroll to position [629, 0]
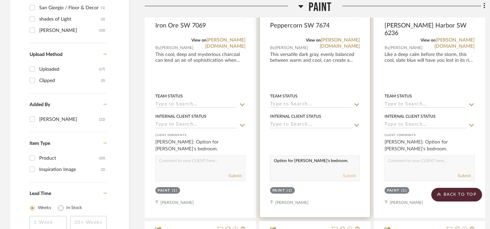
type textarea "Option for [PERSON_NAME]'s bedroom."
click at [352, 175] on button "Submit" at bounding box center [349, 176] width 13 height 6
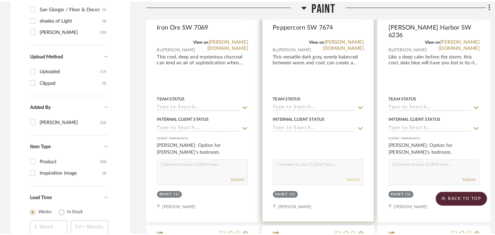
scroll to position [0, 0]
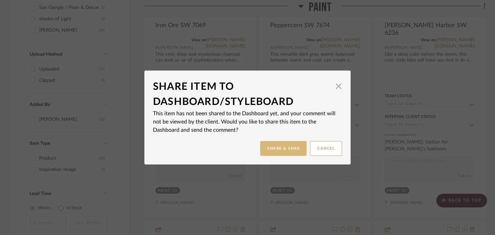
click at [278, 146] on button "Share & Send" at bounding box center [283, 148] width 46 height 15
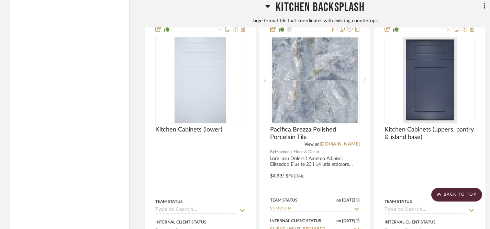
scroll to position [2258, 0]
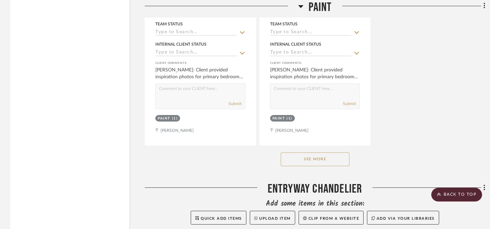
scroll to position [1313, 0]
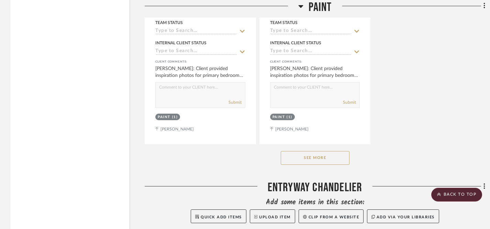
click at [313, 158] on button "See More" at bounding box center [315, 158] width 69 height 14
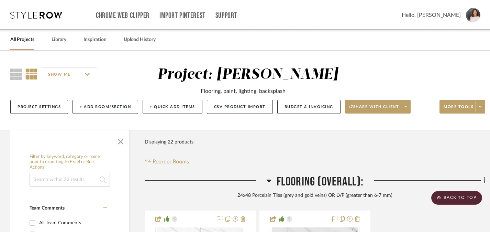
scroll to position [0, 0]
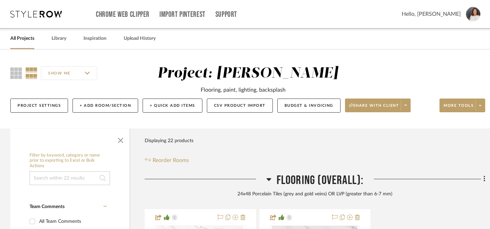
click at [21, 39] on link "All Projects" at bounding box center [22, 38] width 24 height 9
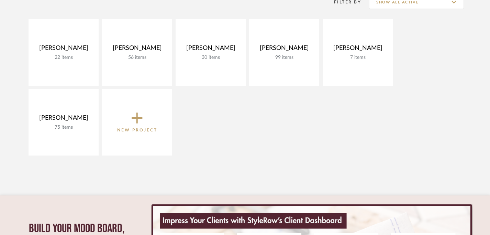
scroll to position [151, 0]
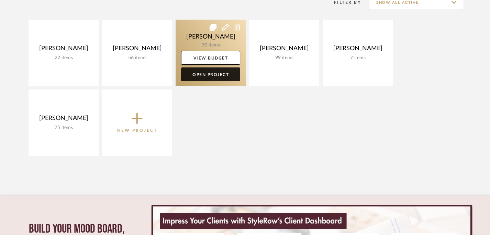
click at [221, 75] on link "Open Project" at bounding box center [210, 74] width 59 height 14
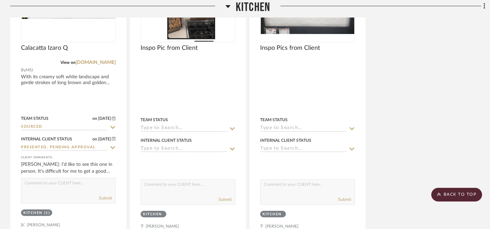
scroll to position [587, 0]
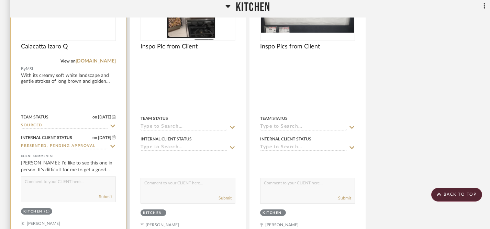
click at [53, 184] on textarea at bounding box center [68, 183] width 94 height 13
click at [104, 184] on textarea "Yes, of course! I'm suggesting we get priciing from CRE" at bounding box center [68, 183] width 94 height 13
click at [72, 190] on textarea "Yes, of course! I'm suggesting we get general pricing from CRE" at bounding box center [68, 183] width 94 height 13
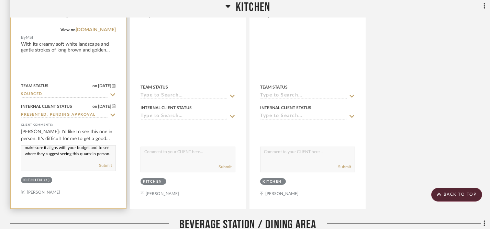
scroll to position [21, 0]
type textarea "Yes, of course! I'm suggesting we get general pricing from CRE8 based on this s…"
click at [106, 168] on button "Submit" at bounding box center [105, 166] width 13 height 6
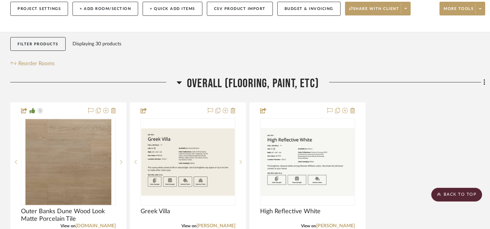
scroll to position [0, 0]
